Goal: Transaction & Acquisition: Purchase product/service

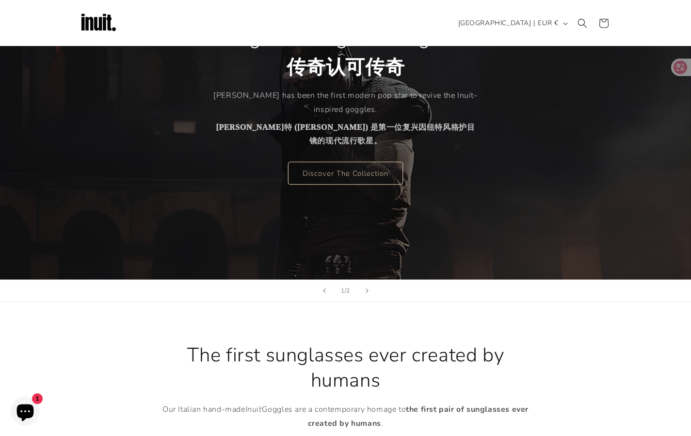
scroll to position [34, 0]
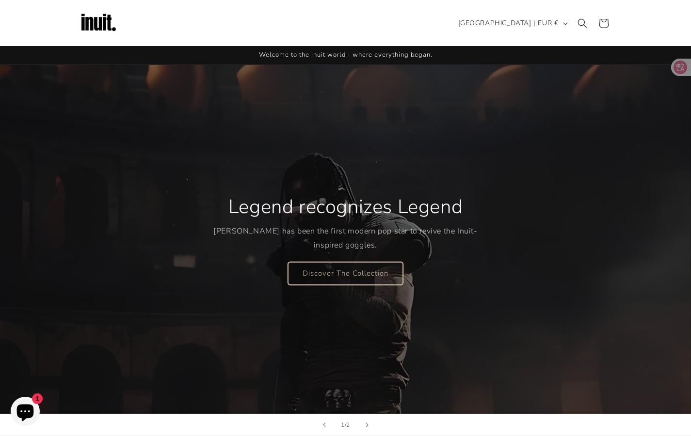
click at [337, 274] on link "Discover The Collection" at bounding box center [345, 273] width 115 height 23
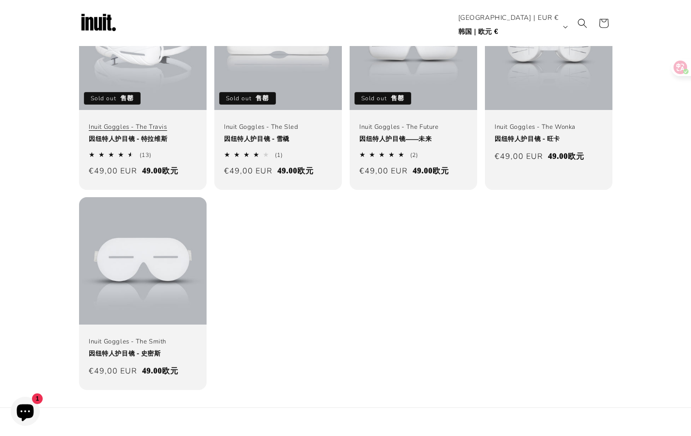
scroll to position [104, 0]
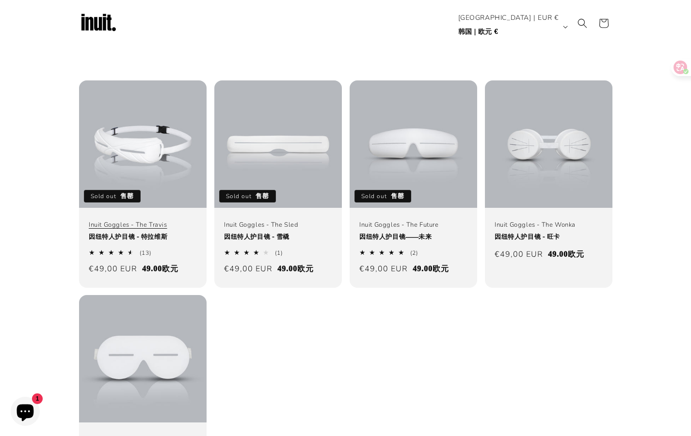
click at [146, 221] on link "Inuit Goggles - The [PERSON_NAME] 因纽特人护目镜 - 特拉维斯" at bounding box center [143, 233] width 108 height 24
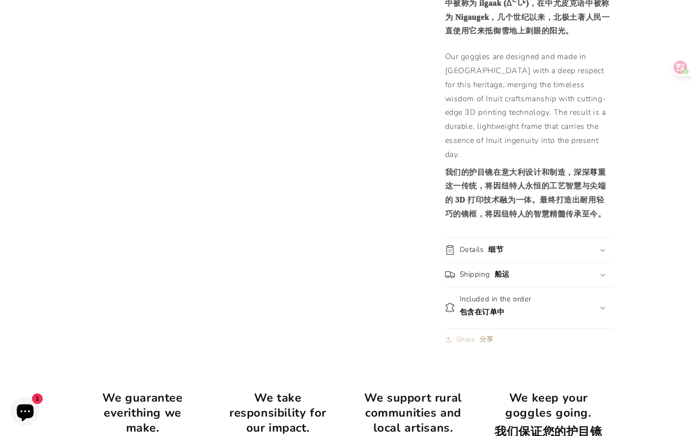
scroll to position [1304, 0]
